Goal: Navigation & Orientation: Find specific page/section

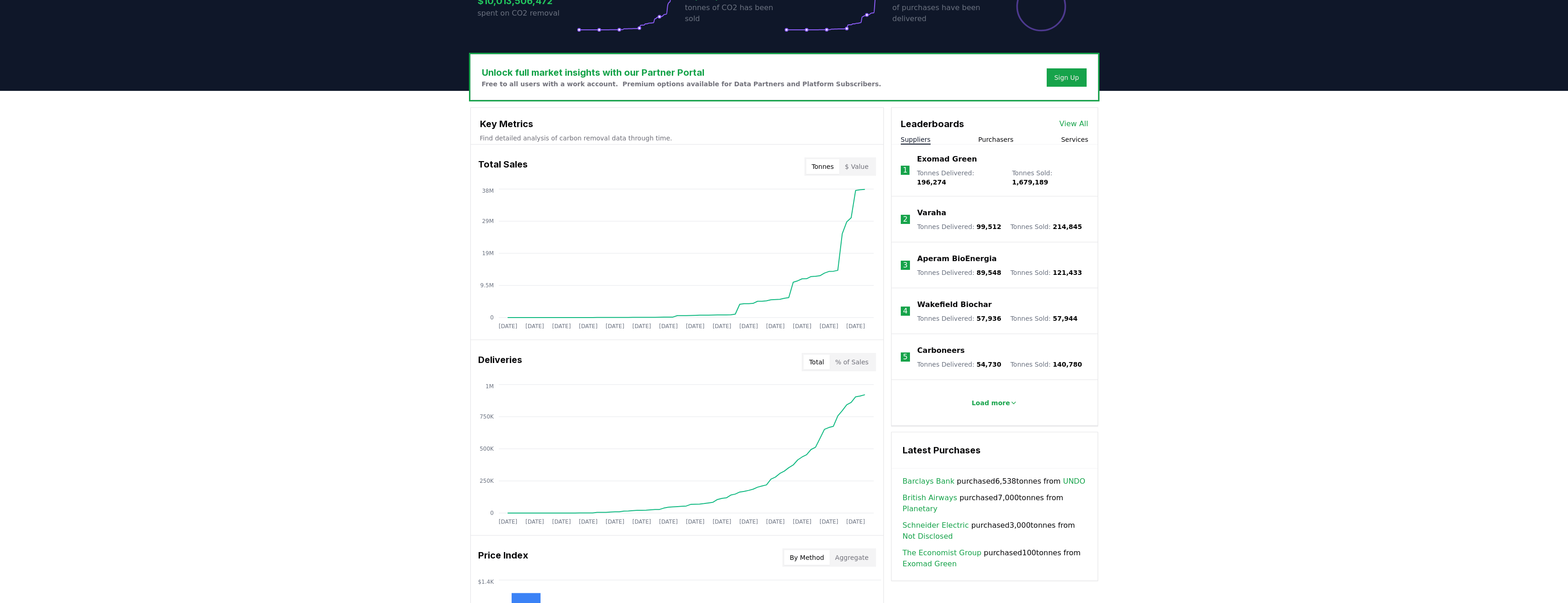
scroll to position [275, 0]
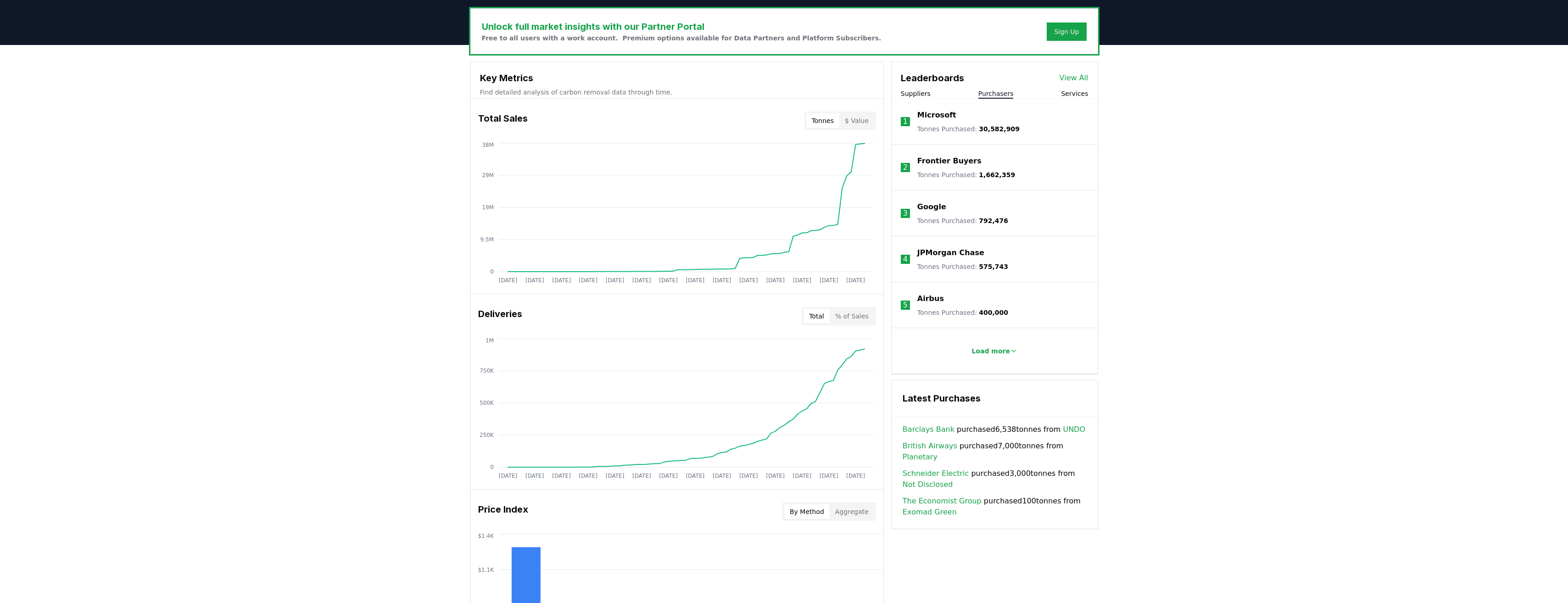
click at [990, 93] on button "Purchasers" at bounding box center [996, 94] width 35 height 9
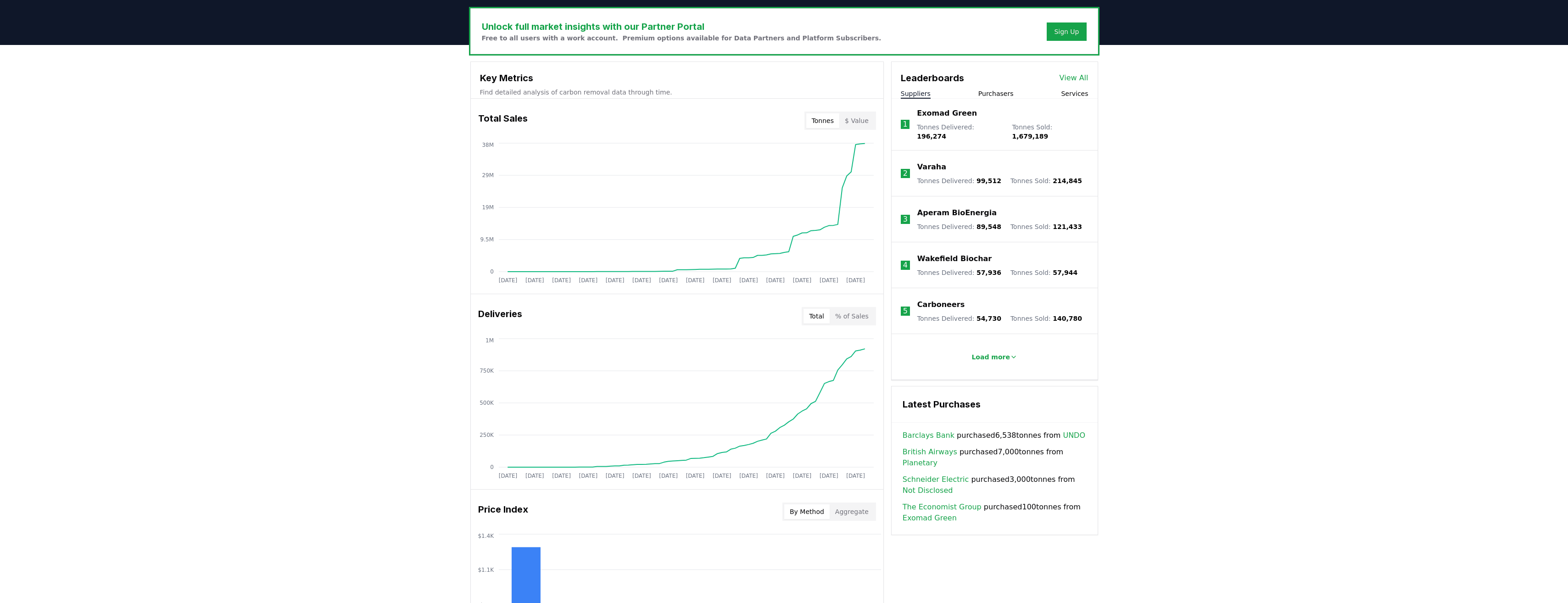
click at [909, 90] on button "Suppliers" at bounding box center [916, 94] width 30 height 9
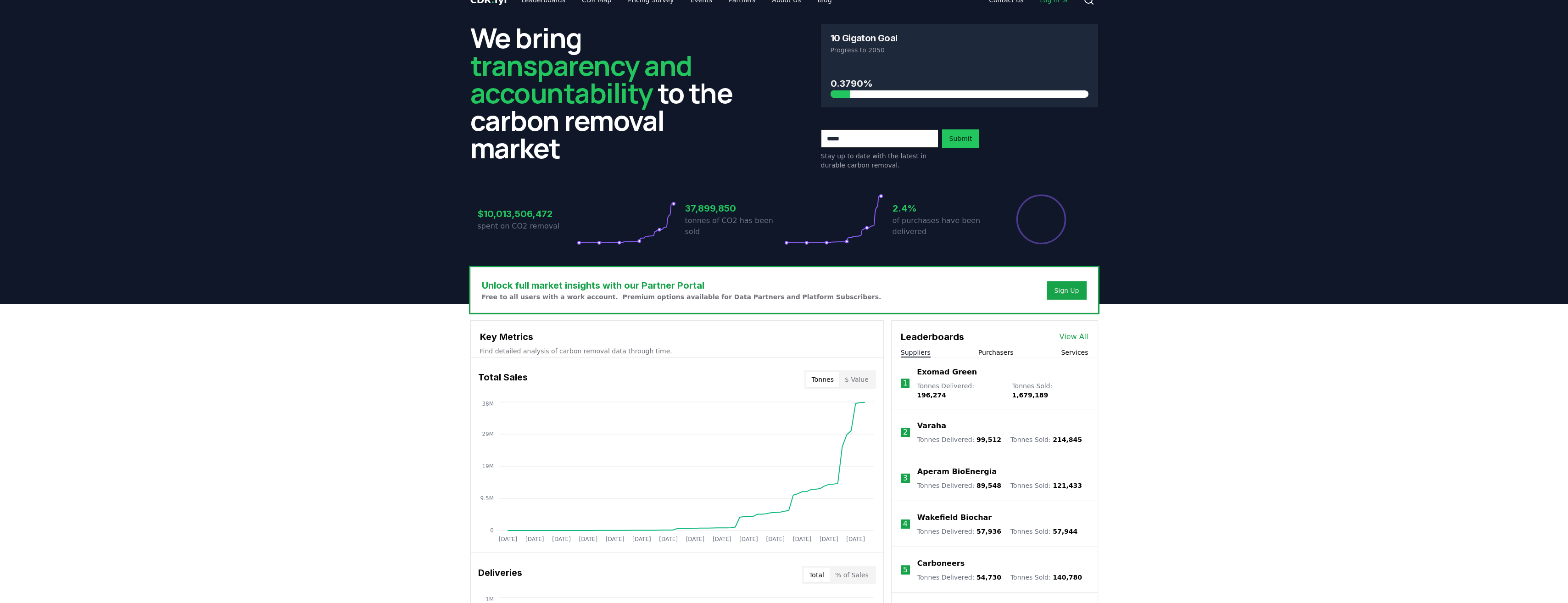
scroll to position [0, 0]
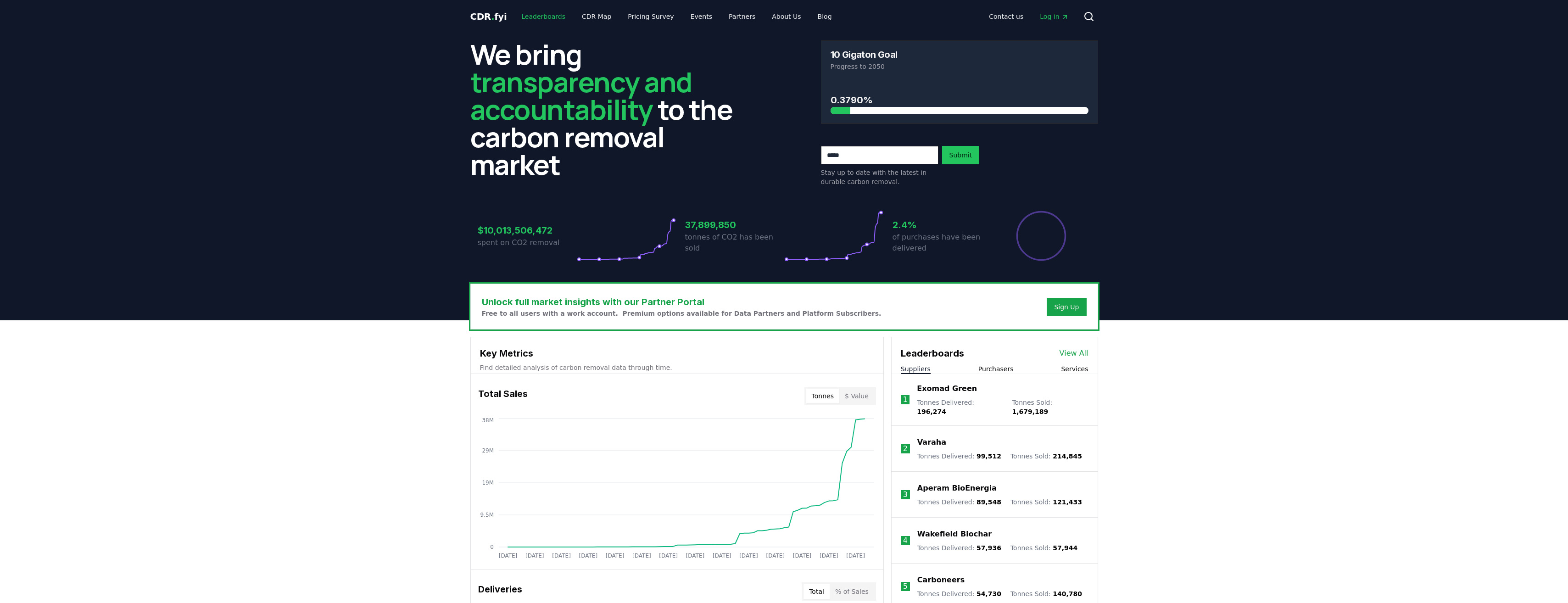
click at [522, 14] on link "Leaderboards" at bounding box center [543, 16] width 59 height 16
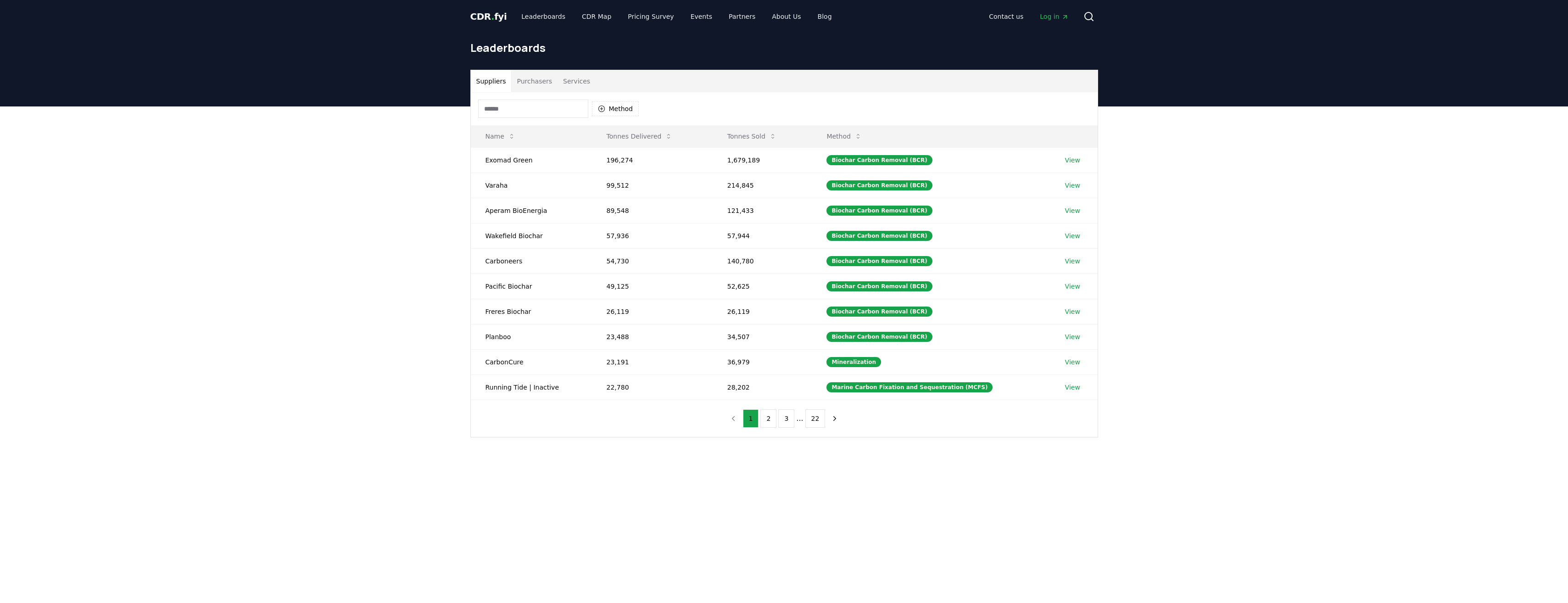
click at [410, 176] on div "Suppliers Purchasers Services Method Name Tonnes Delivered Tonnes Sold Method E…" at bounding box center [784, 290] width 1568 height 368
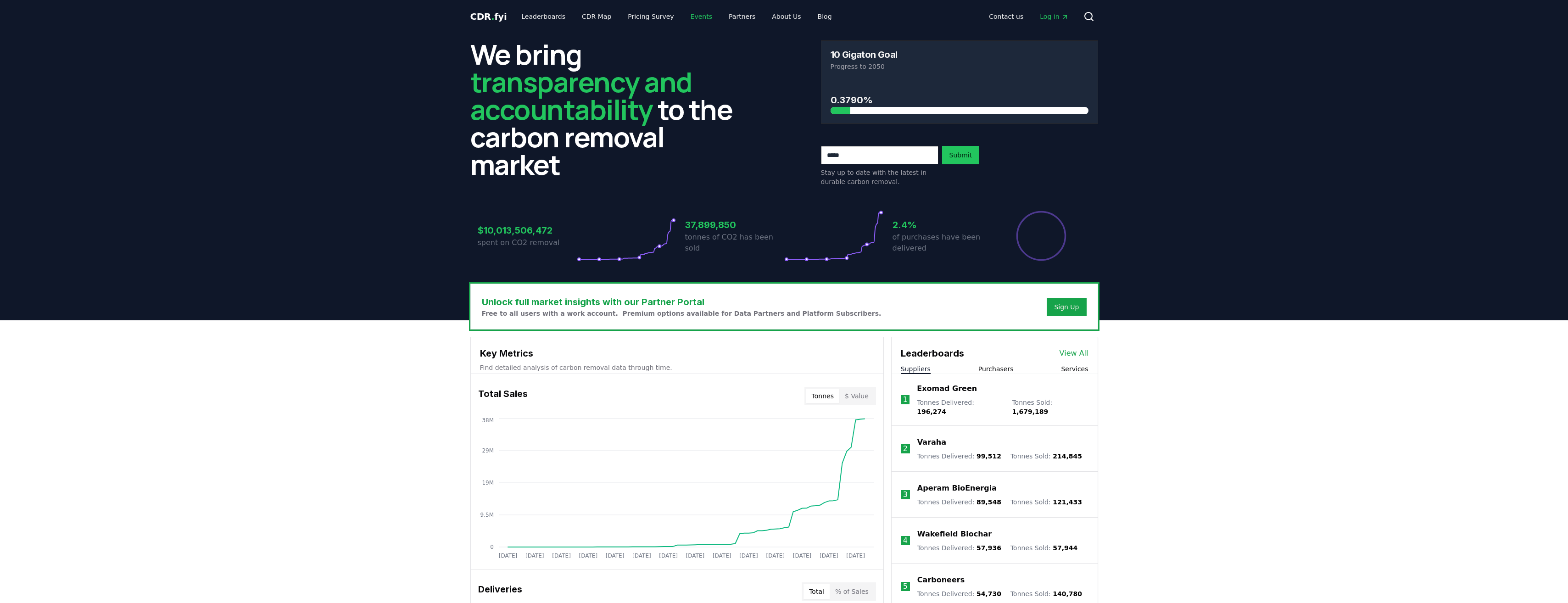
click at [690, 16] on link "Events" at bounding box center [701, 16] width 36 height 16
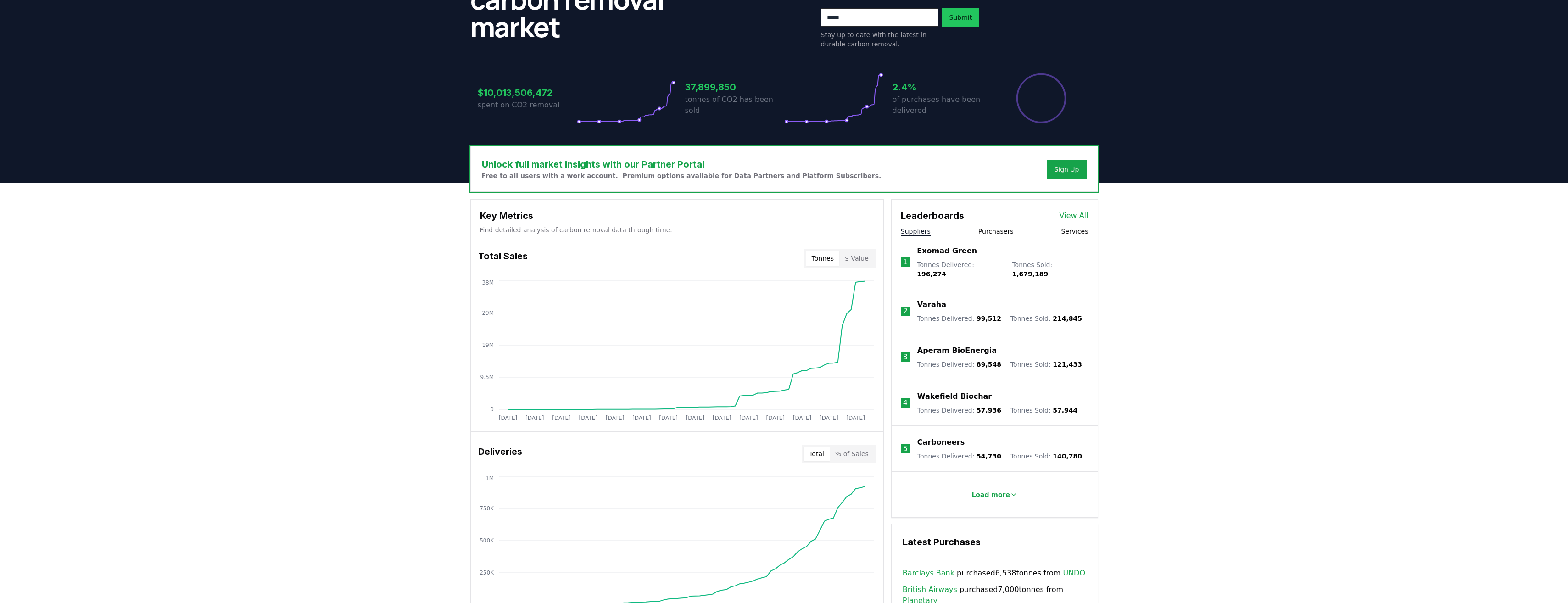
scroll to position [92, 0]
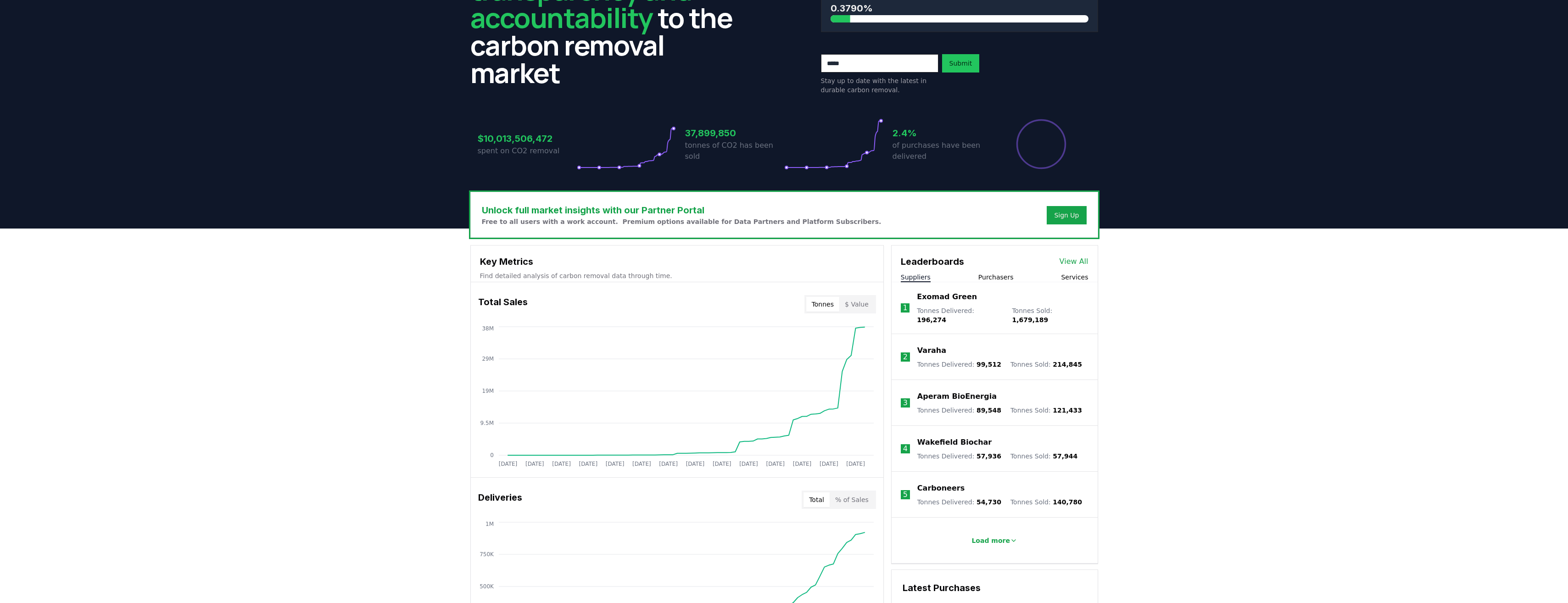
click at [1082, 263] on link "View All" at bounding box center [1074, 262] width 29 height 11
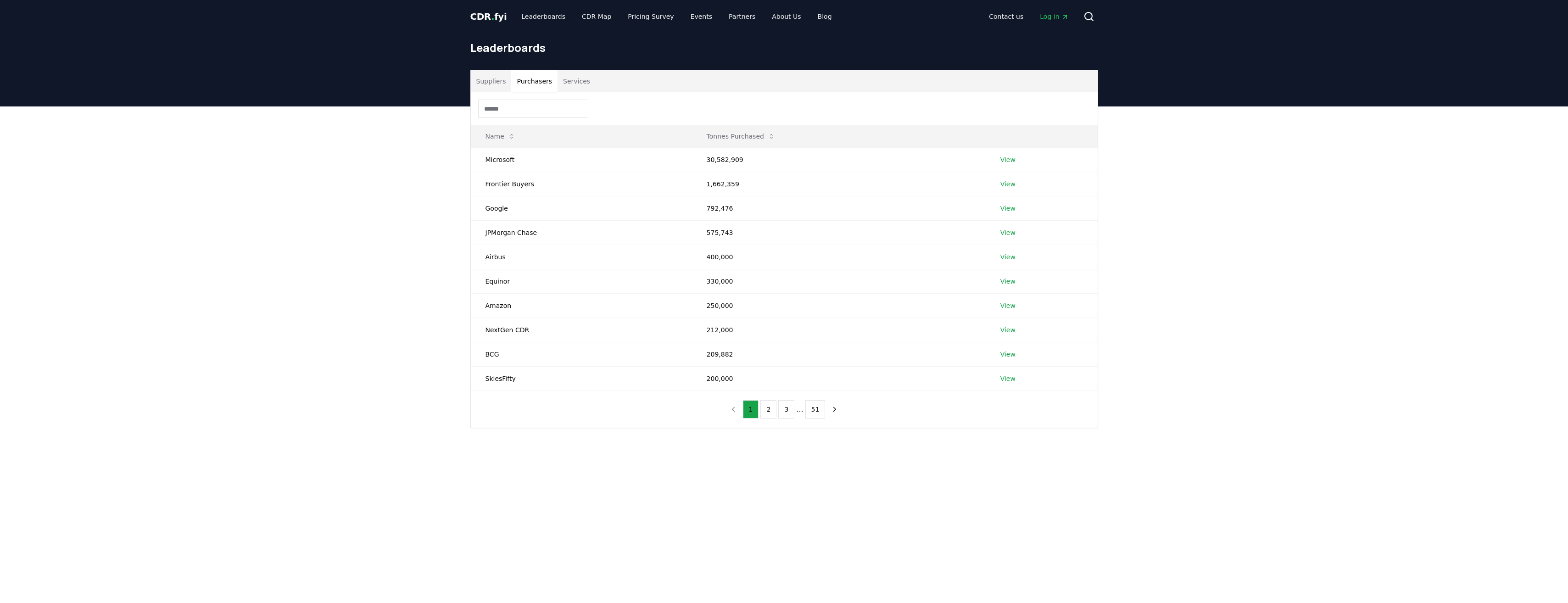
click at [526, 81] on button "Purchasers" at bounding box center [534, 81] width 47 height 22
click at [499, 83] on button "Suppliers" at bounding box center [491, 81] width 41 height 22
